Goal: Information Seeking & Learning: Check status

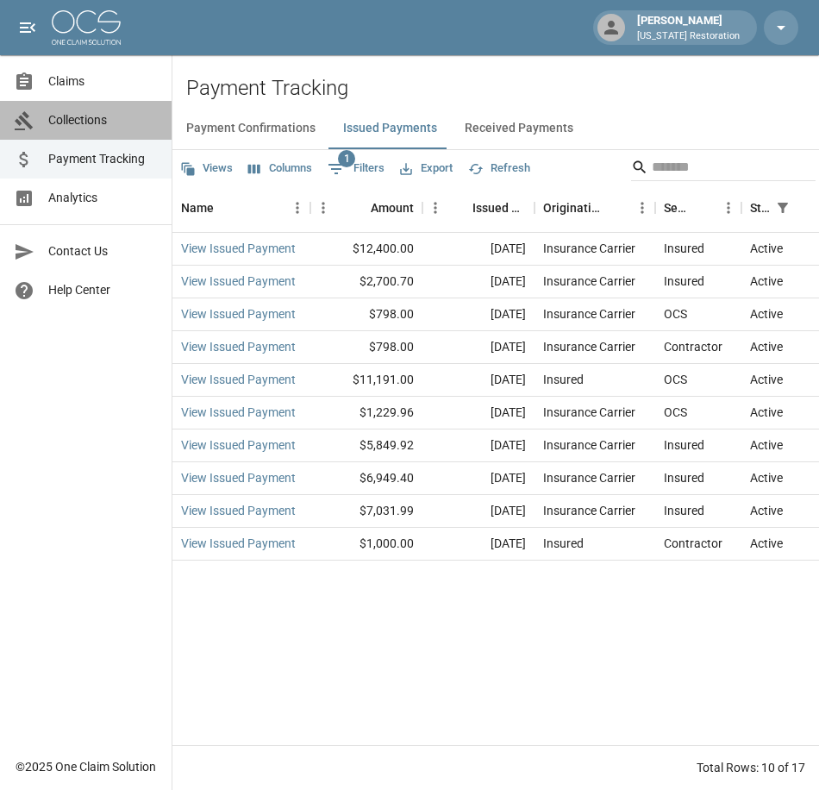
click at [88, 125] on span "Collections" at bounding box center [103, 120] width 110 height 18
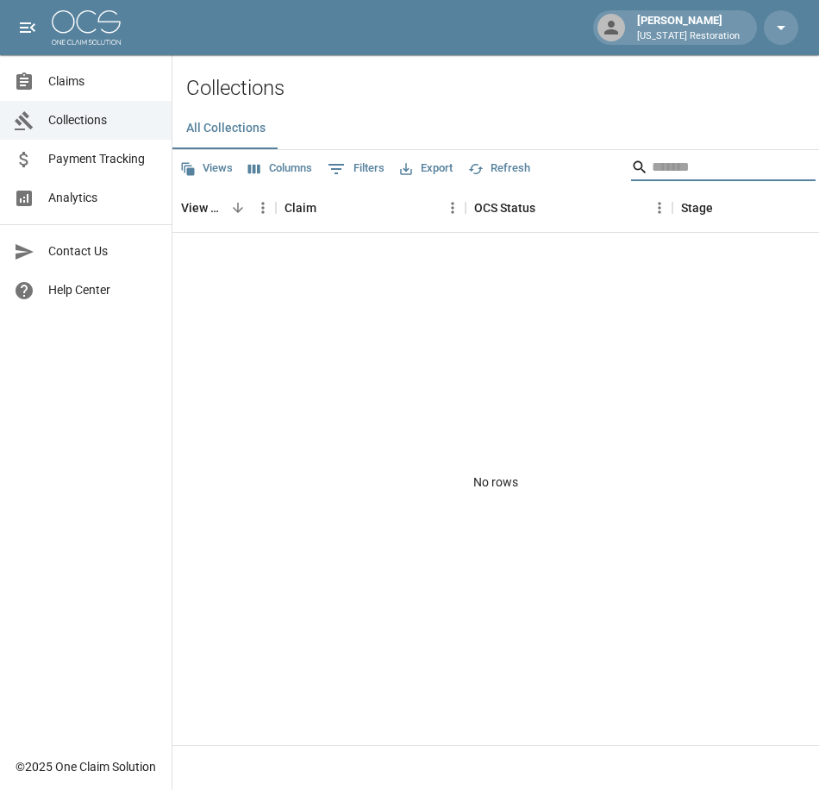
click at [654, 171] on input "Search" at bounding box center [721, 167] width 138 height 28
type input "*****"
click at [85, 155] on span "Payment Tracking" at bounding box center [103, 159] width 110 height 18
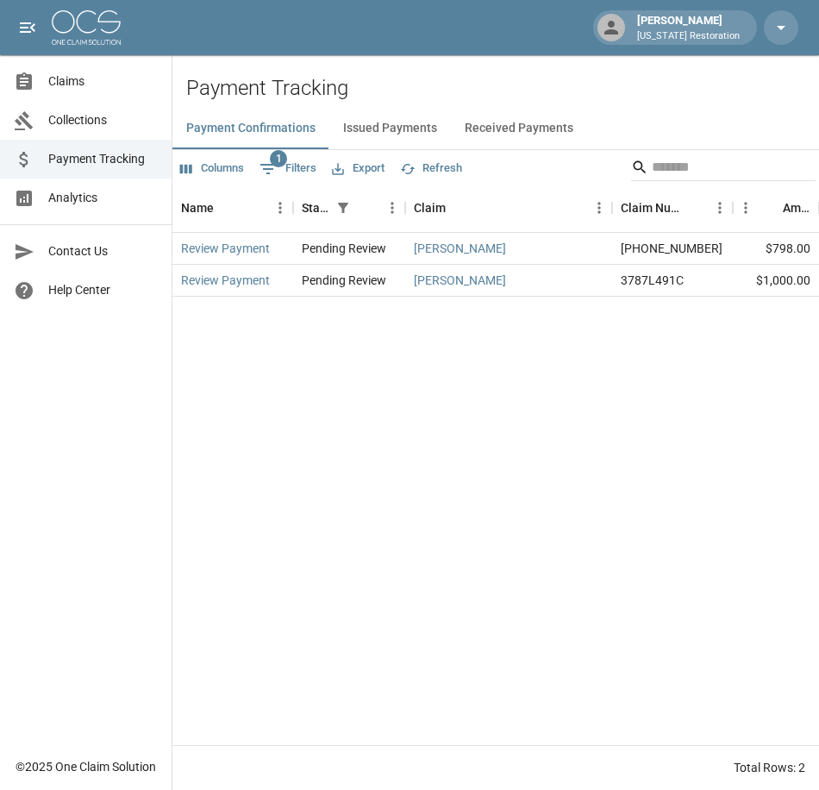
click at [73, 89] on span "Claims" at bounding box center [103, 81] width 110 height 18
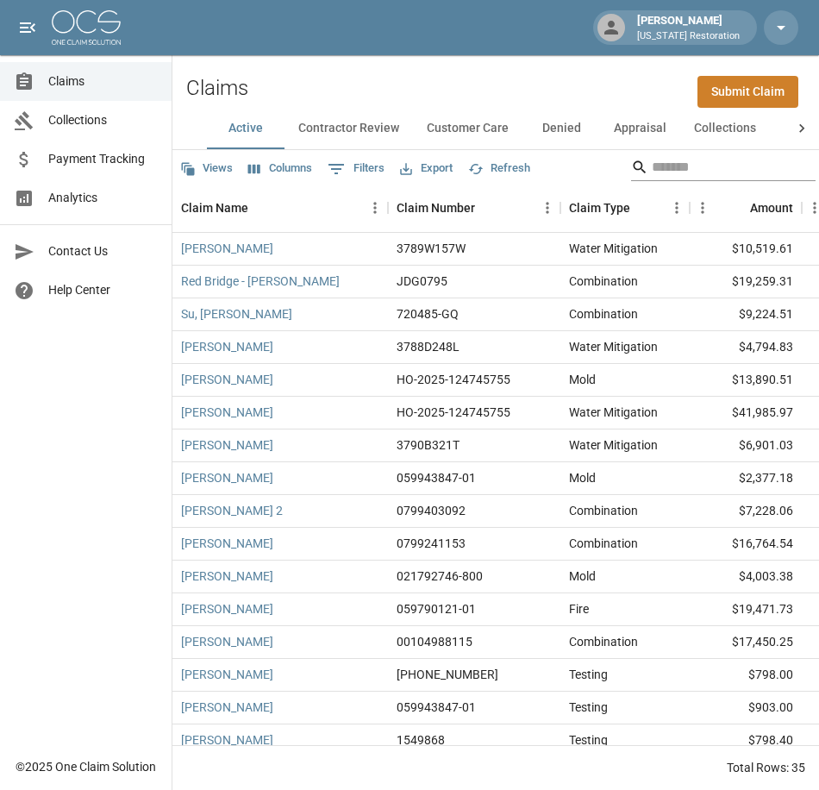
click at [667, 168] on input "Search" at bounding box center [721, 167] width 138 height 28
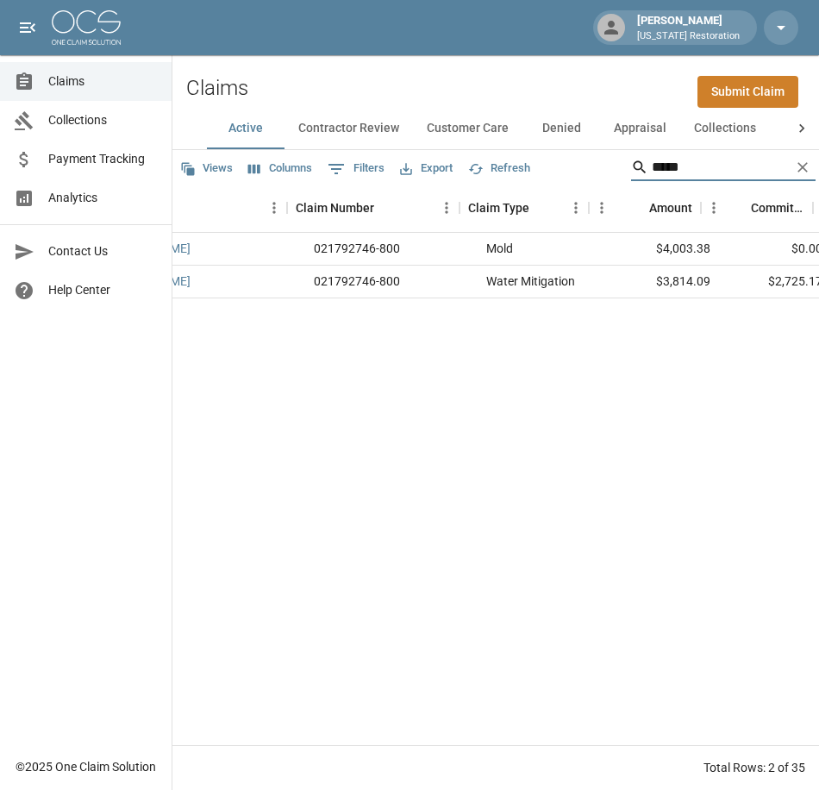
scroll to position [0, 101]
type input "*"
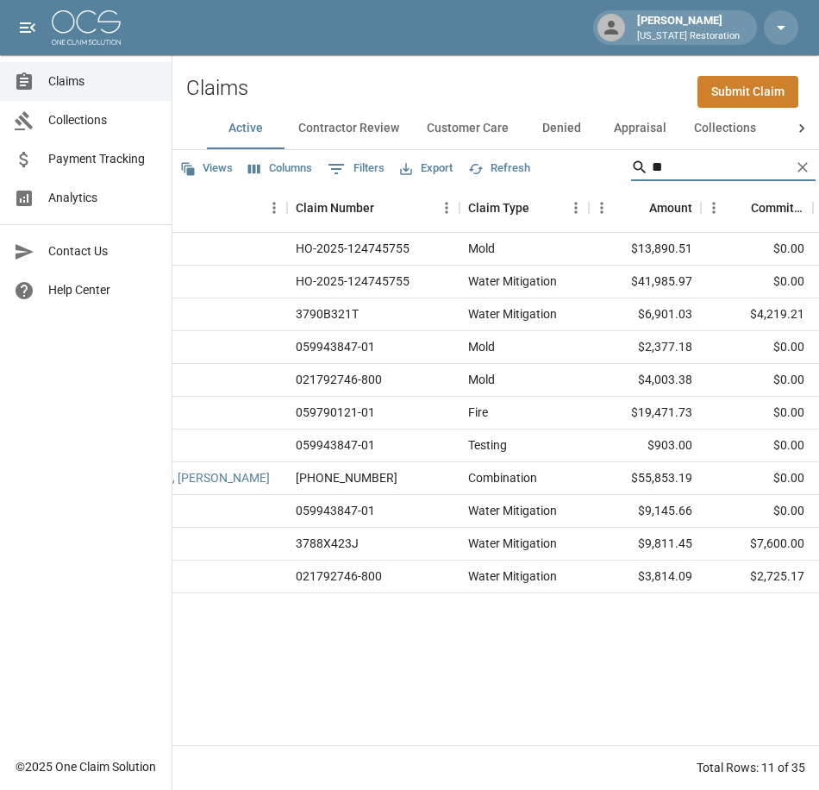
type input "*"
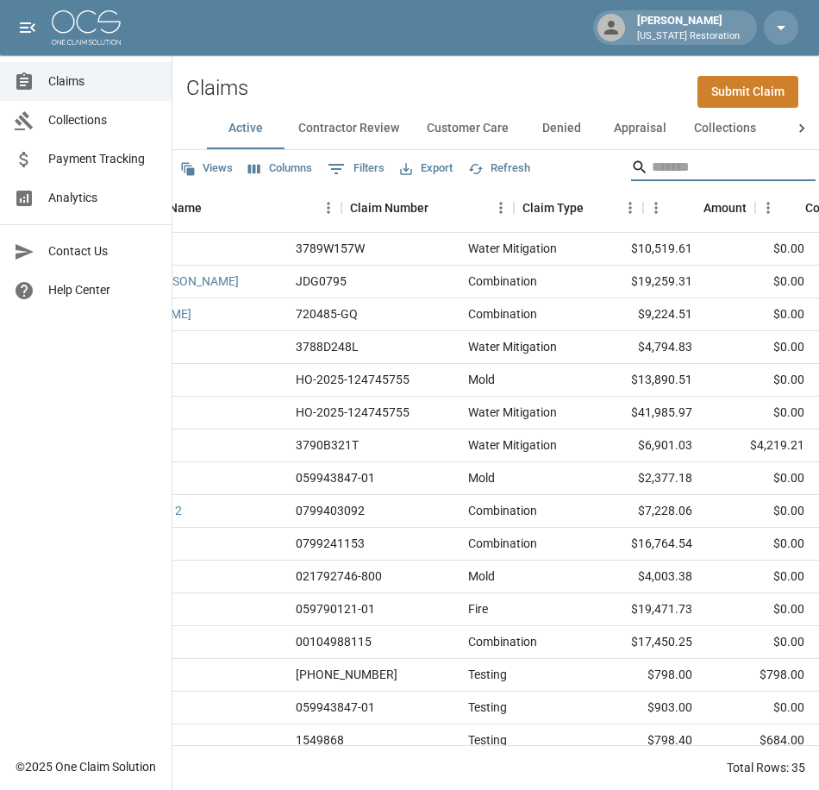
scroll to position [0, 0]
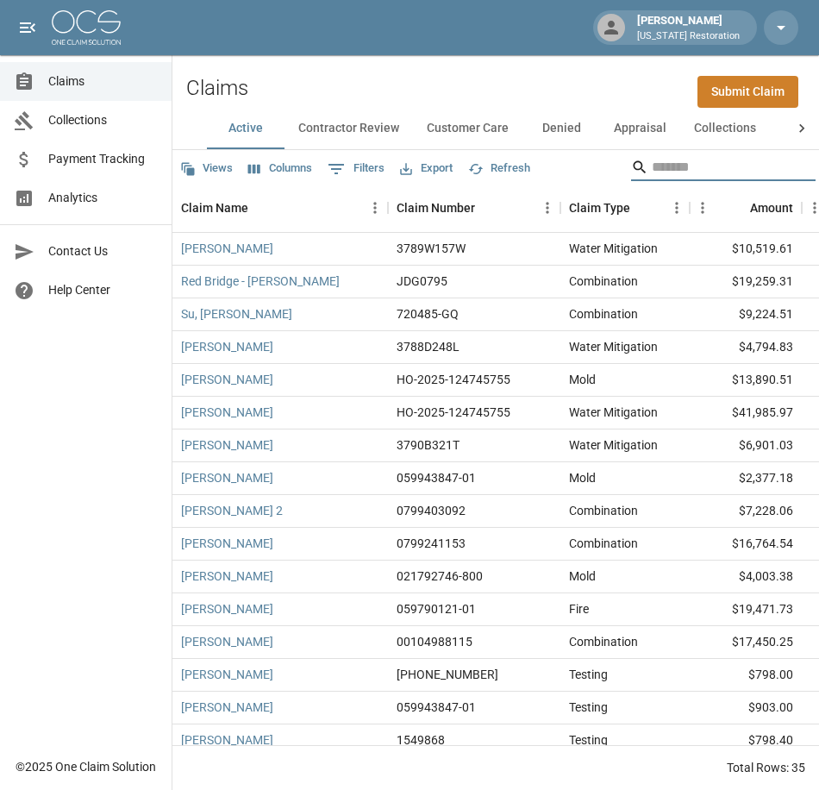
click at [652, 168] on input "Search" at bounding box center [721, 167] width 138 height 28
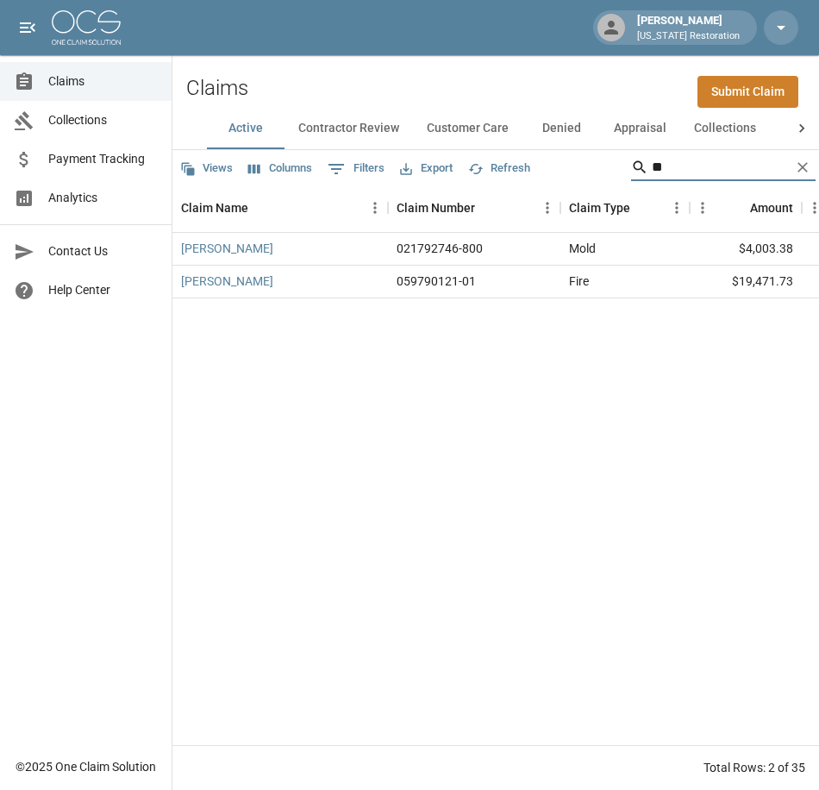
type input "*"
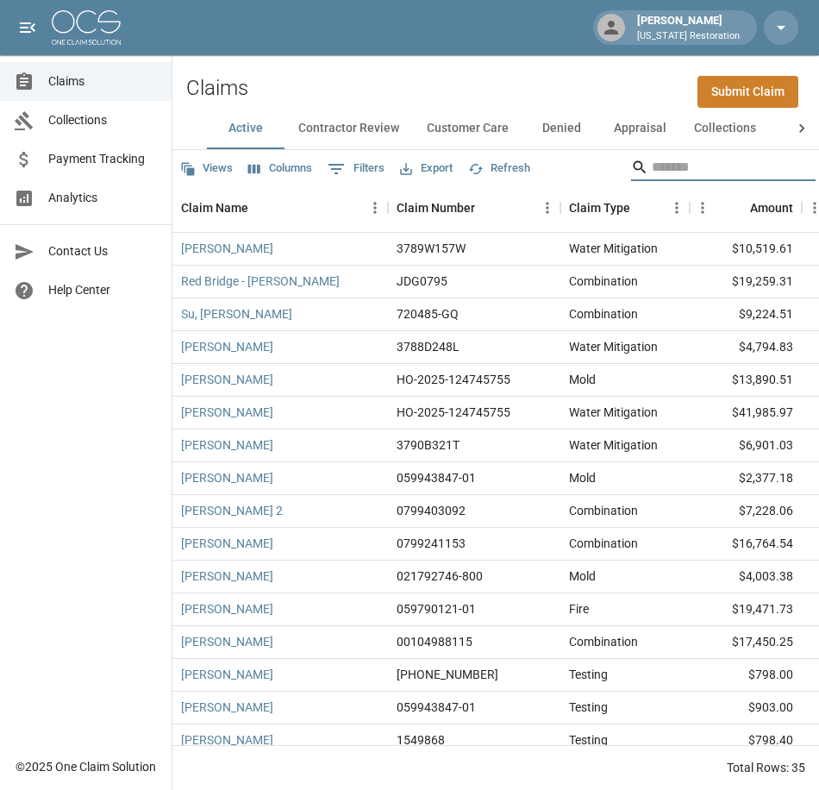
click at [83, 171] on link "Payment Tracking" at bounding box center [86, 159] width 172 height 39
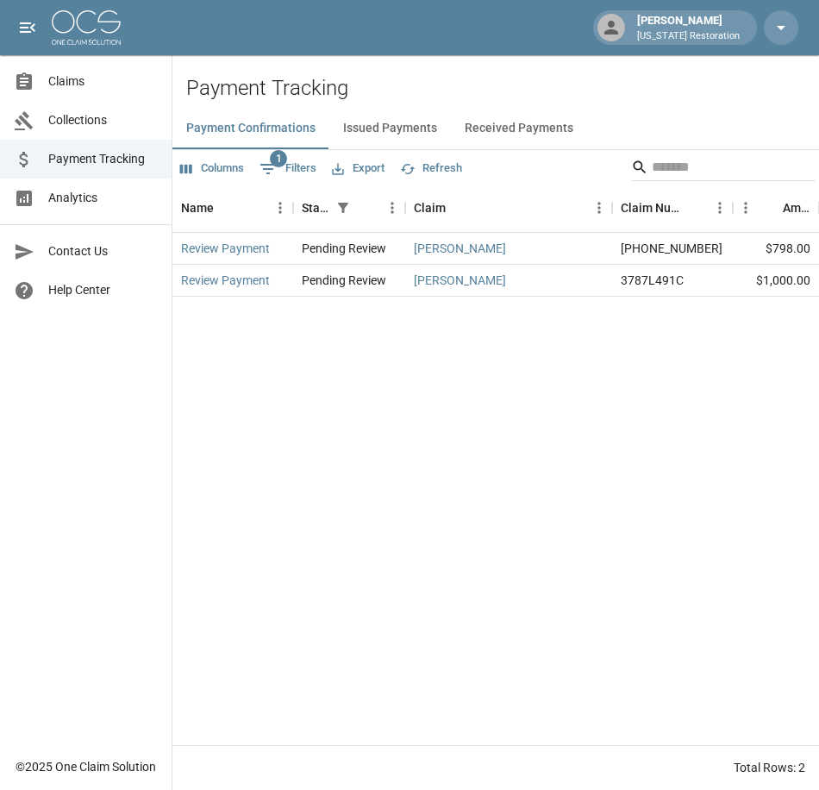
click at [389, 128] on button "Issued Payments" at bounding box center [390, 128] width 122 height 41
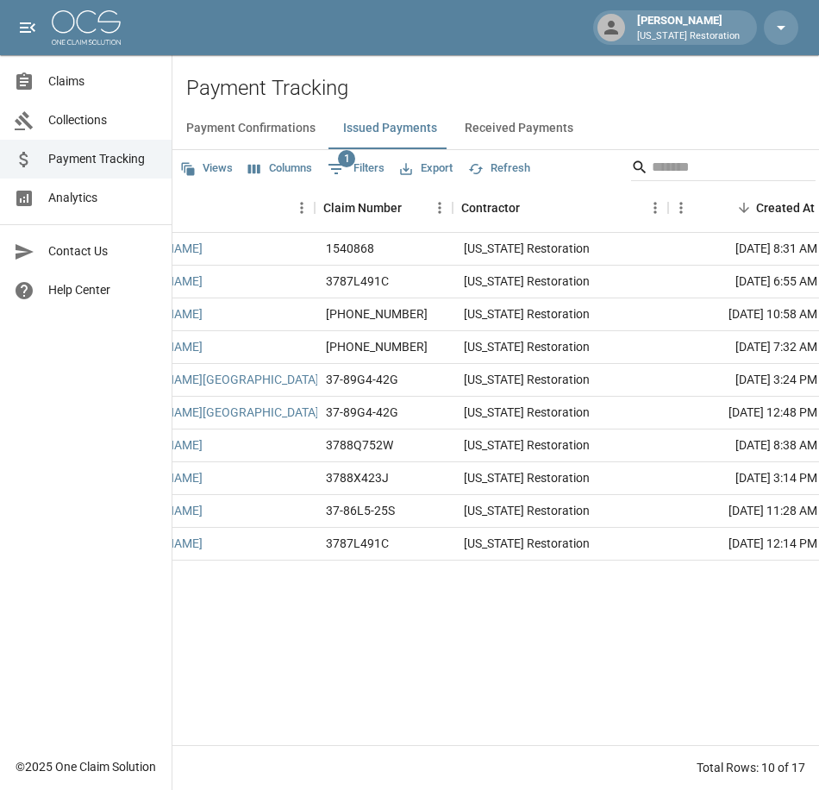
scroll to position [0, 966]
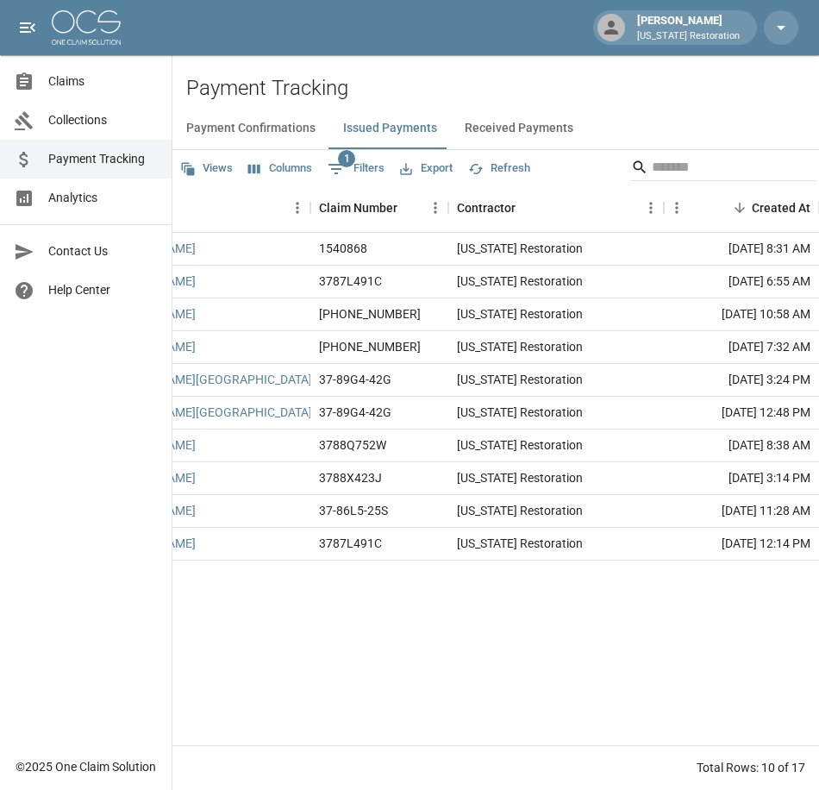
click at [815, 749] on div "Total Rows: 10 of 17" at bounding box center [495, 767] width 647 height 45
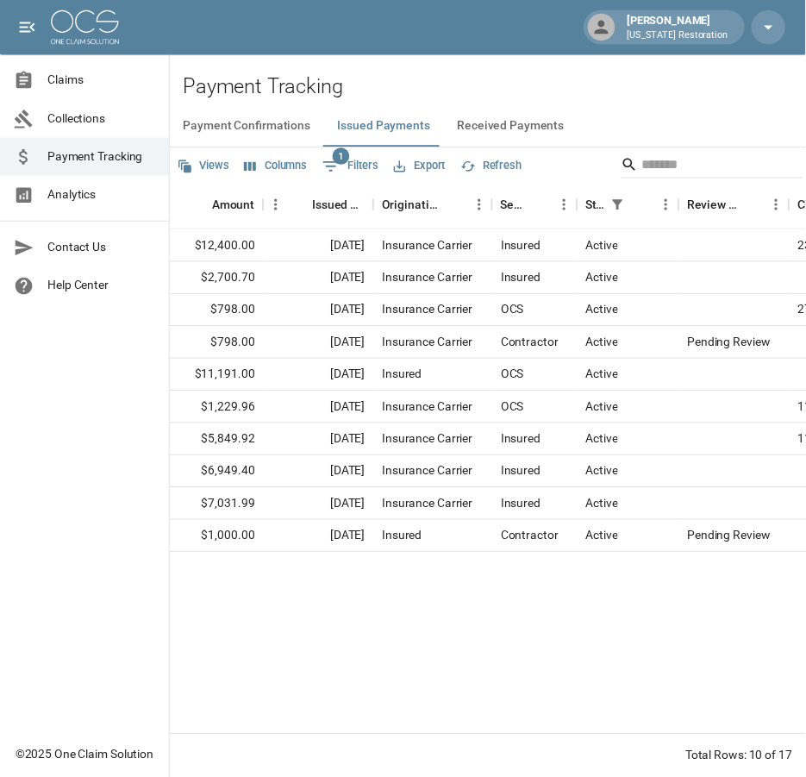
scroll to position [0, 0]
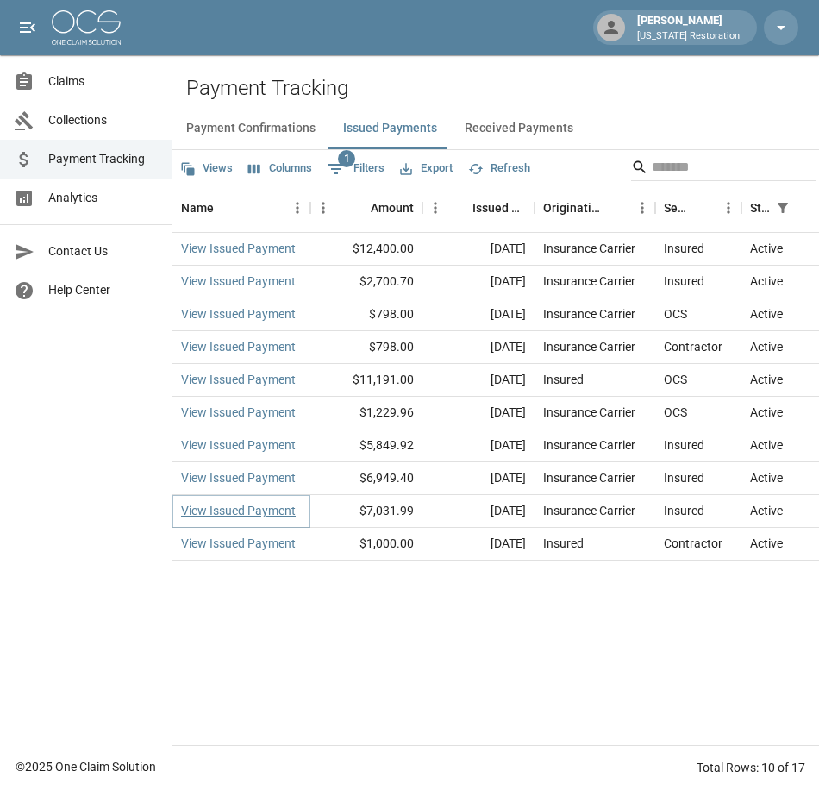
click at [220, 511] on link "View Issued Payment" at bounding box center [238, 510] width 115 height 17
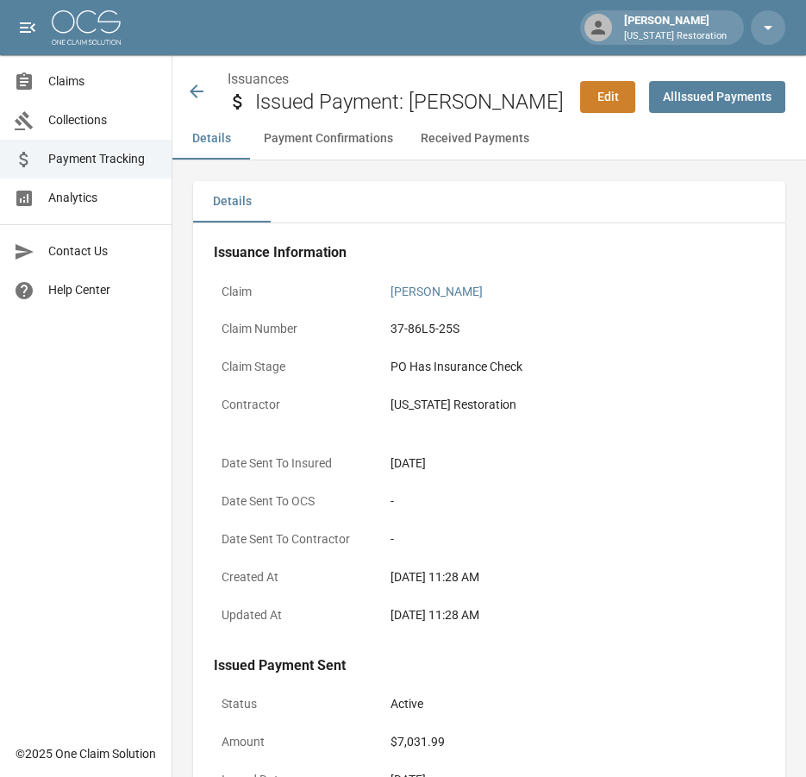
click at [470, 135] on button "Received Payments" at bounding box center [475, 138] width 136 height 41
click at [201, 91] on icon at bounding box center [197, 92] width 14 height 14
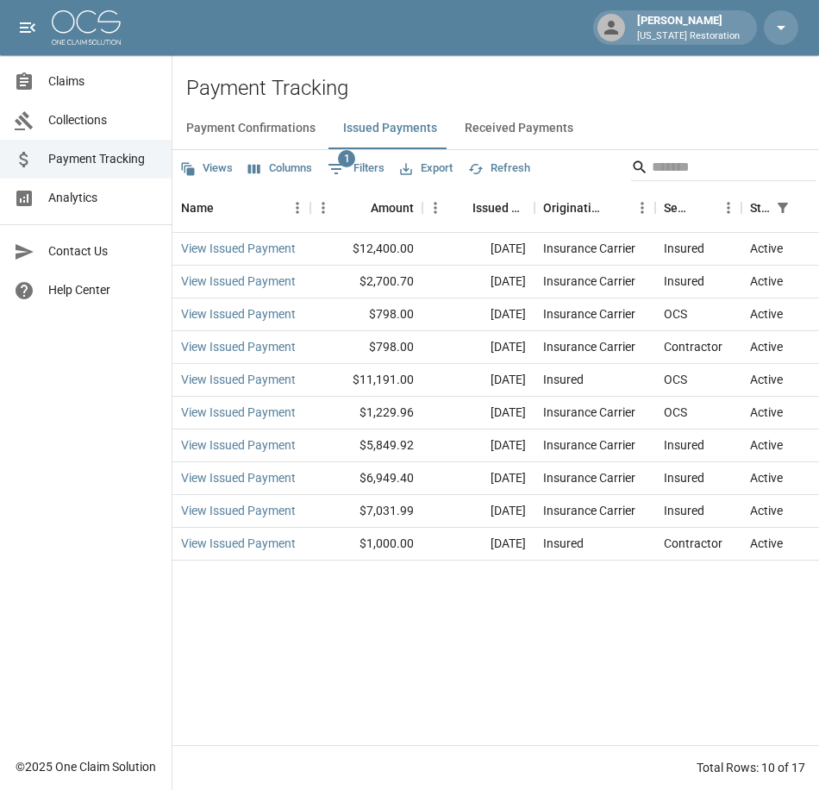
click at [529, 132] on button "Received Payments" at bounding box center [519, 128] width 136 height 41
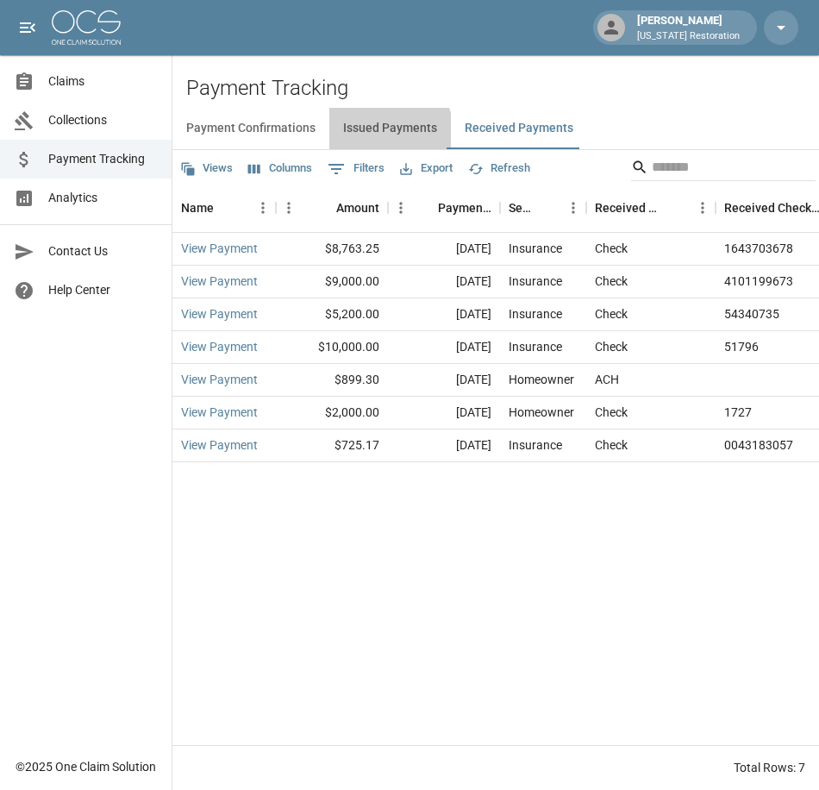
click at [384, 134] on button "Issued Payments" at bounding box center [390, 128] width 122 height 41
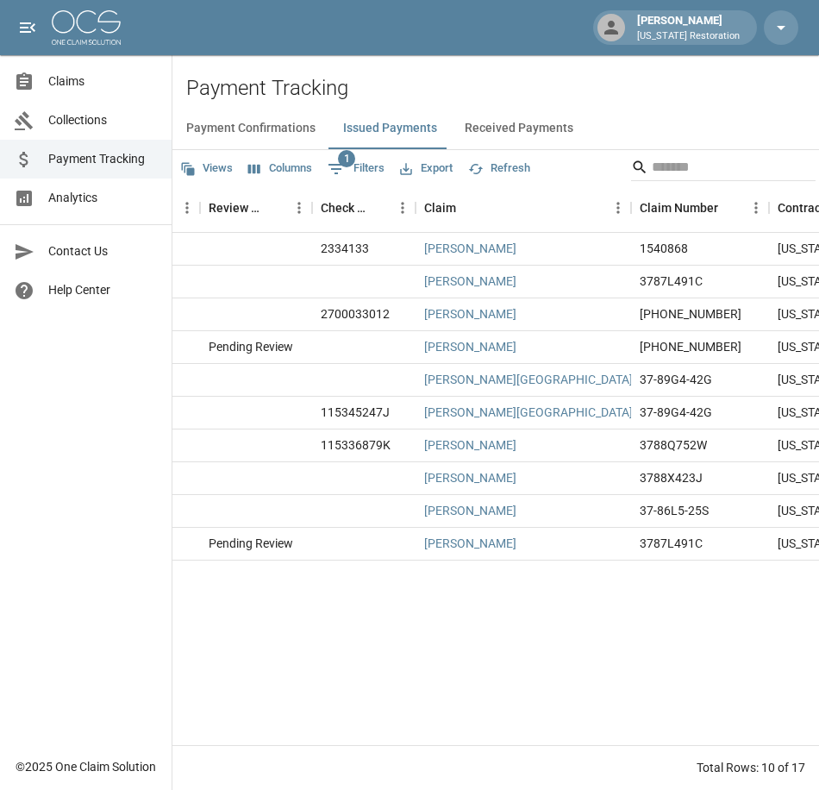
scroll to position [0, 718]
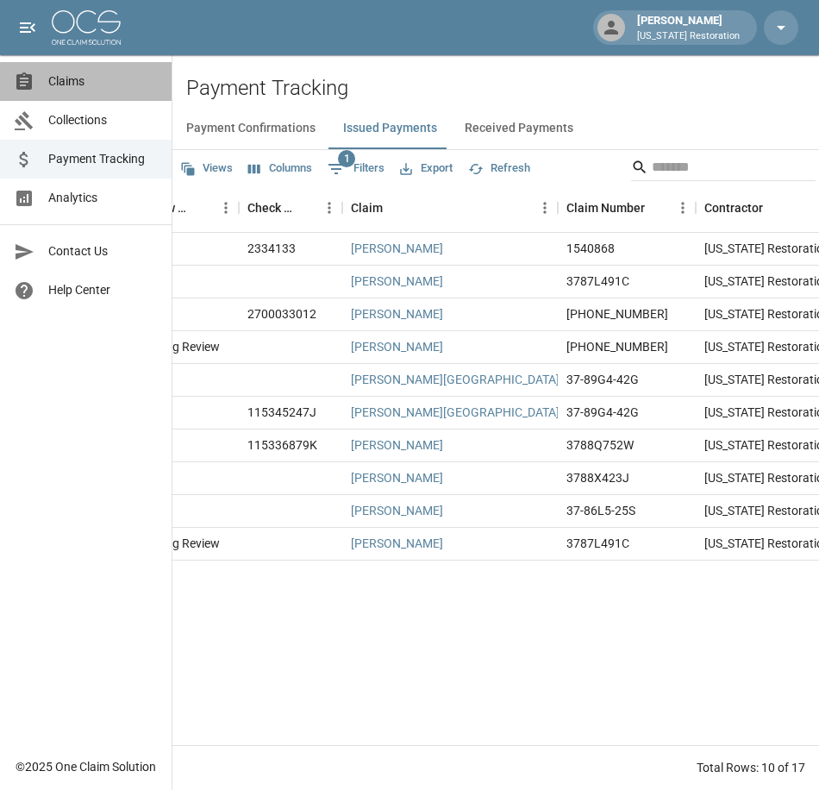
click at [84, 84] on span "Claims" at bounding box center [103, 81] width 110 height 18
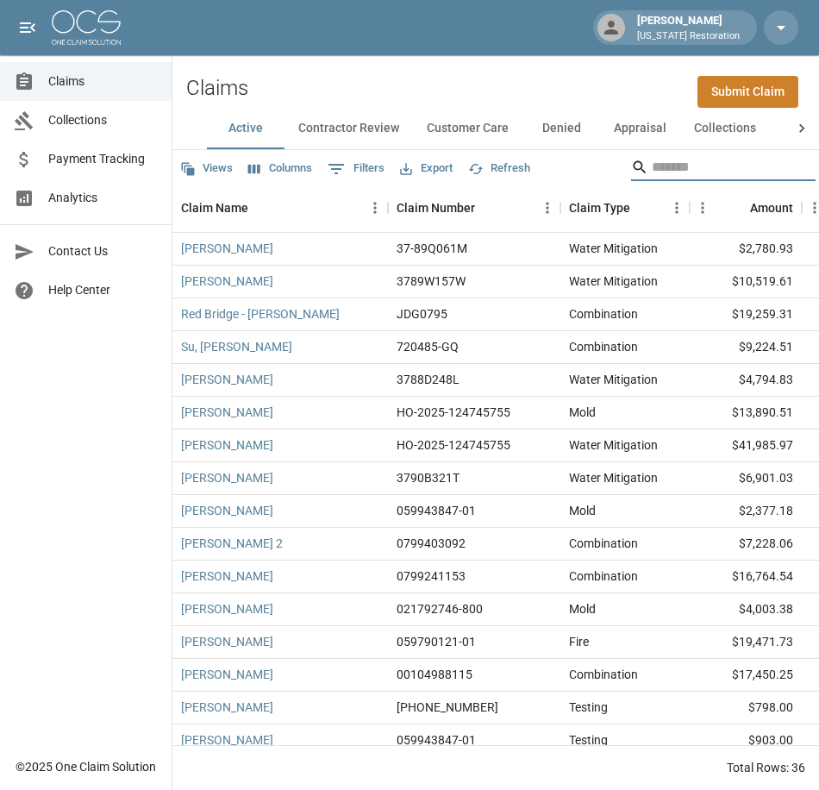
click at [653, 160] on input "Search" at bounding box center [721, 167] width 138 height 28
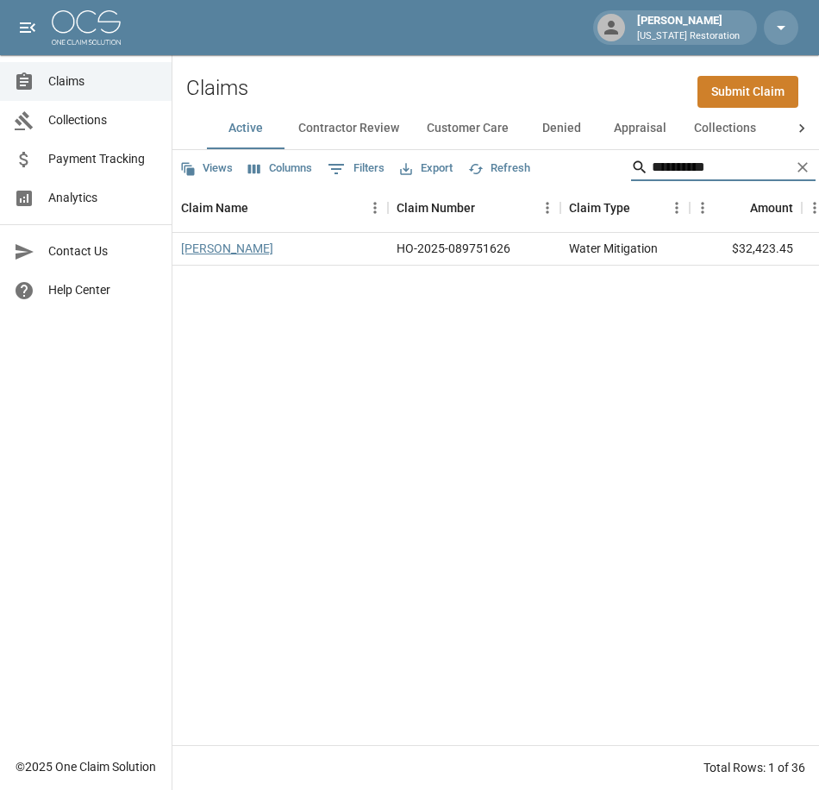
type input "**********"
click at [223, 246] on link "[PERSON_NAME]" at bounding box center [227, 248] width 92 height 17
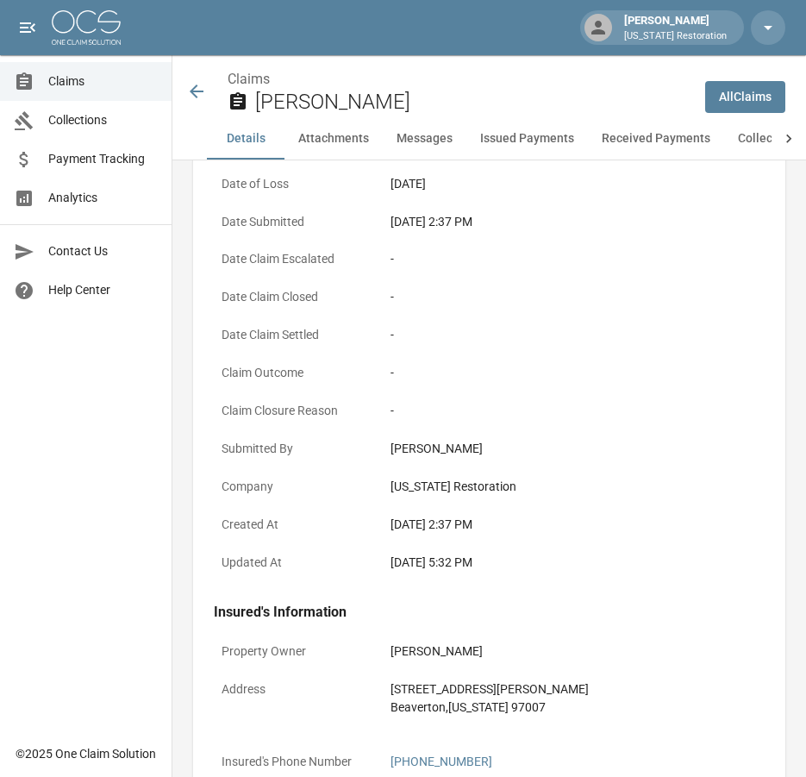
scroll to position [345, 0]
